Goal: Transaction & Acquisition: Download file/media

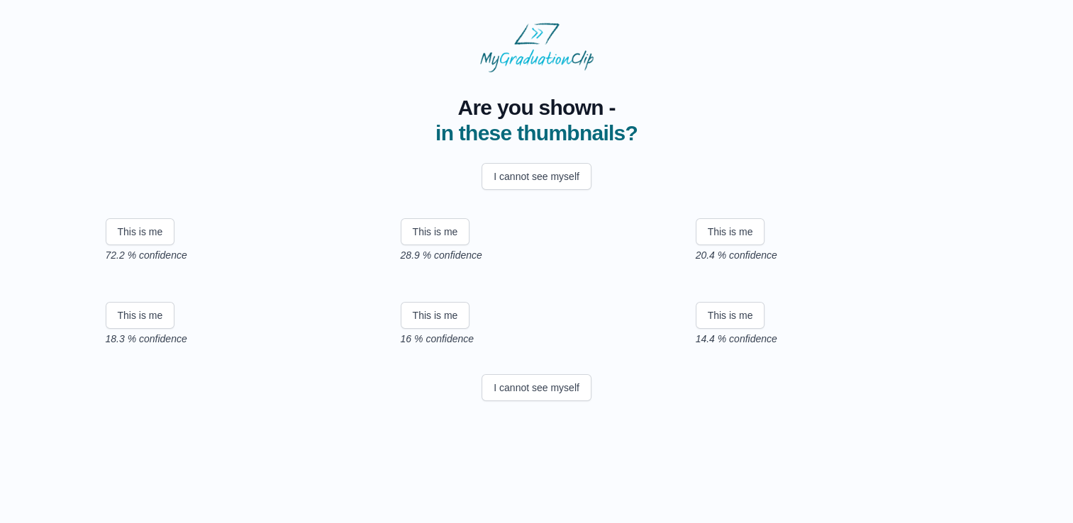
scroll to position [45, 0]
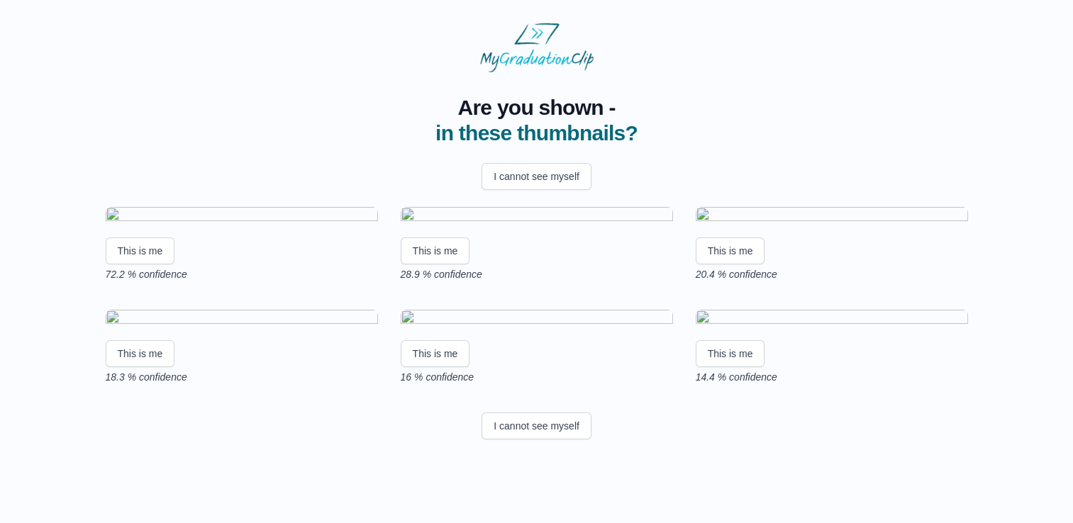
click at [226, 226] on img at bounding box center [242, 216] width 272 height 19
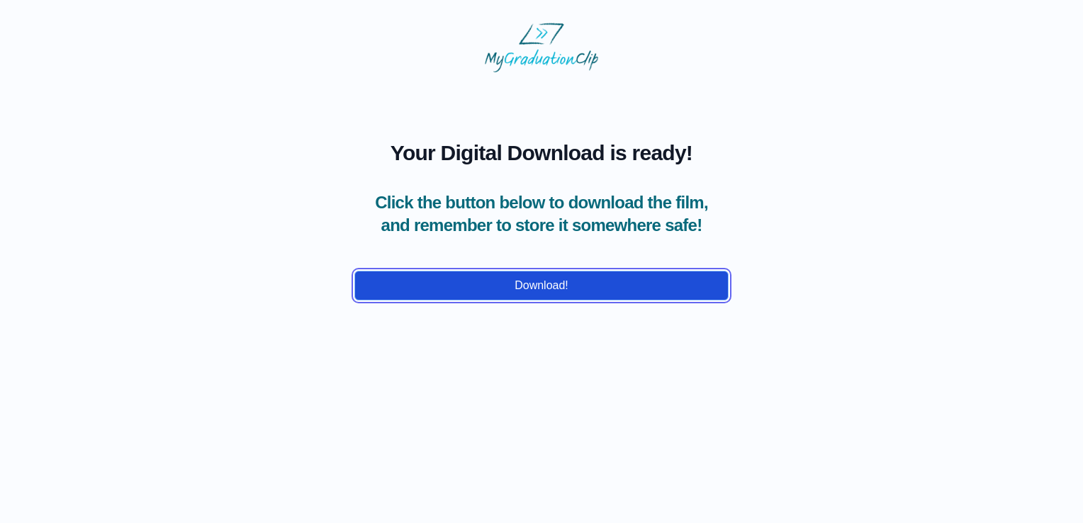
click at [459, 301] on button "Download!" at bounding box center [542, 286] width 374 height 30
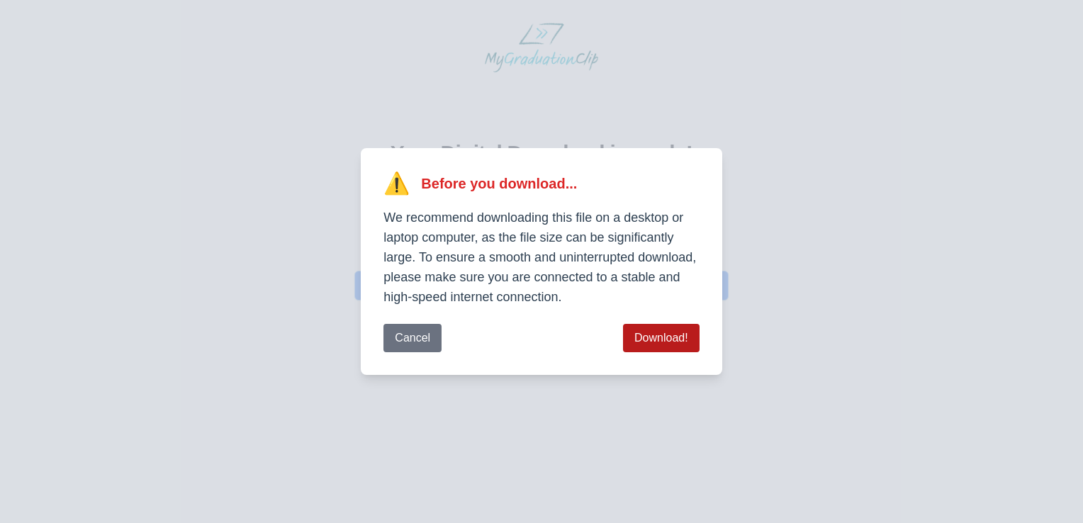
click at [641, 338] on button "Download!" at bounding box center [661, 338] width 77 height 28
